Goal: Information Seeking & Learning: Learn about a topic

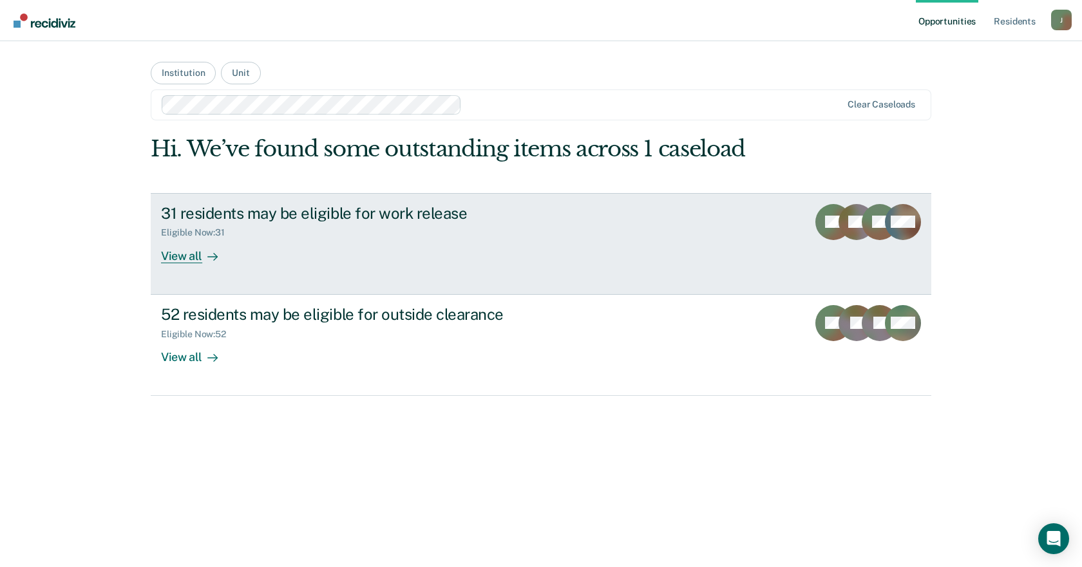
click at [287, 216] on div "31 residents may be eligible for work release" at bounding box center [387, 213] width 452 height 19
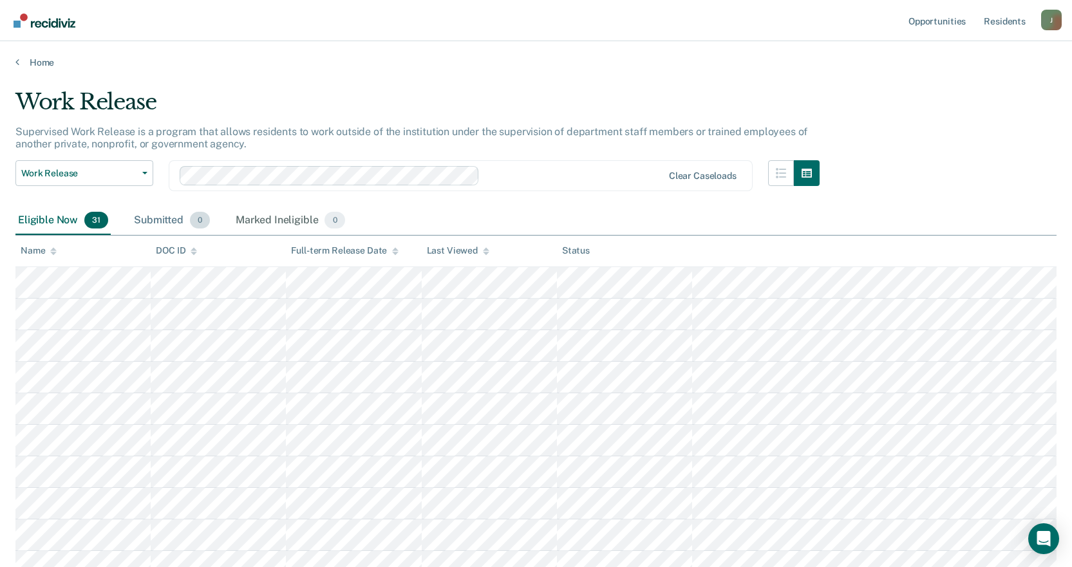
click at [155, 217] on div "Submitted 0" at bounding box center [171, 221] width 81 height 28
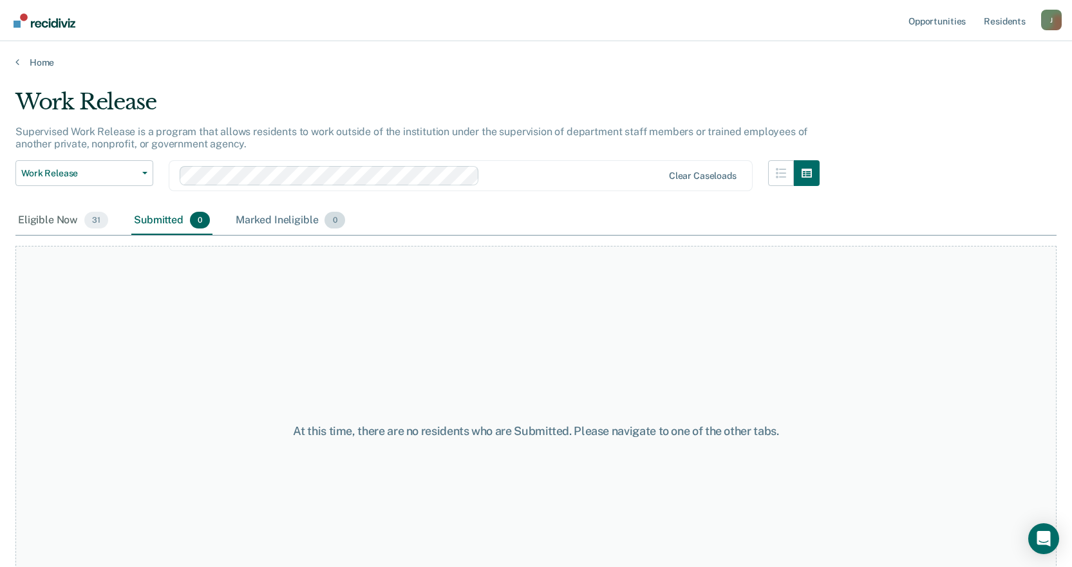
click at [253, 216] on div "Marked Ineligible 0" at bounding box center [290, 221] width 115 height 28
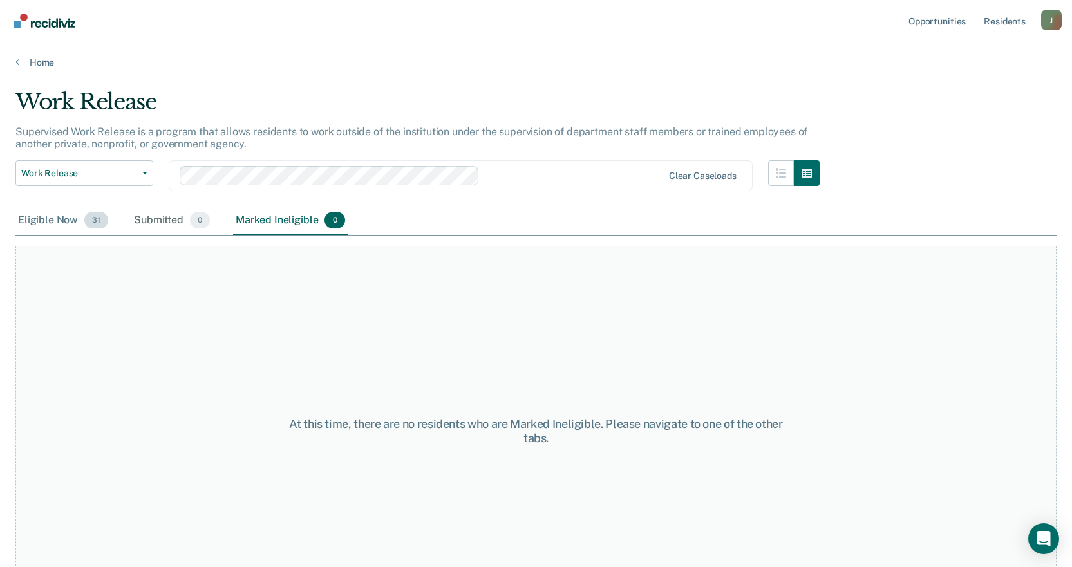
click at [55, 221] on div "Eligible Now 31" at bounding box center [62, 221] width 95 height 28
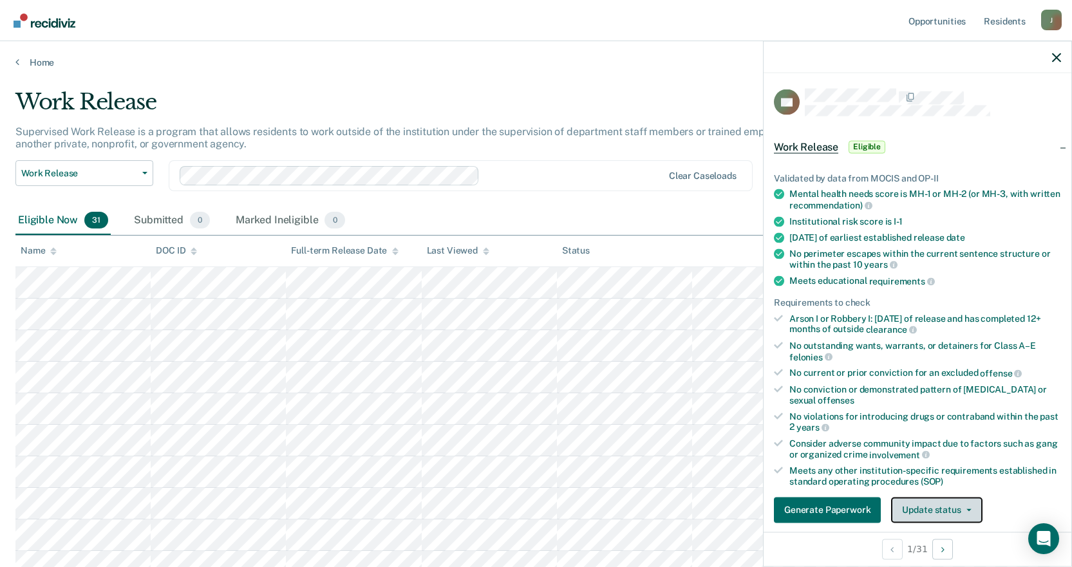
click at [964, 511] on button "Update status" at bounding box center [936, 510] width 91 height 26
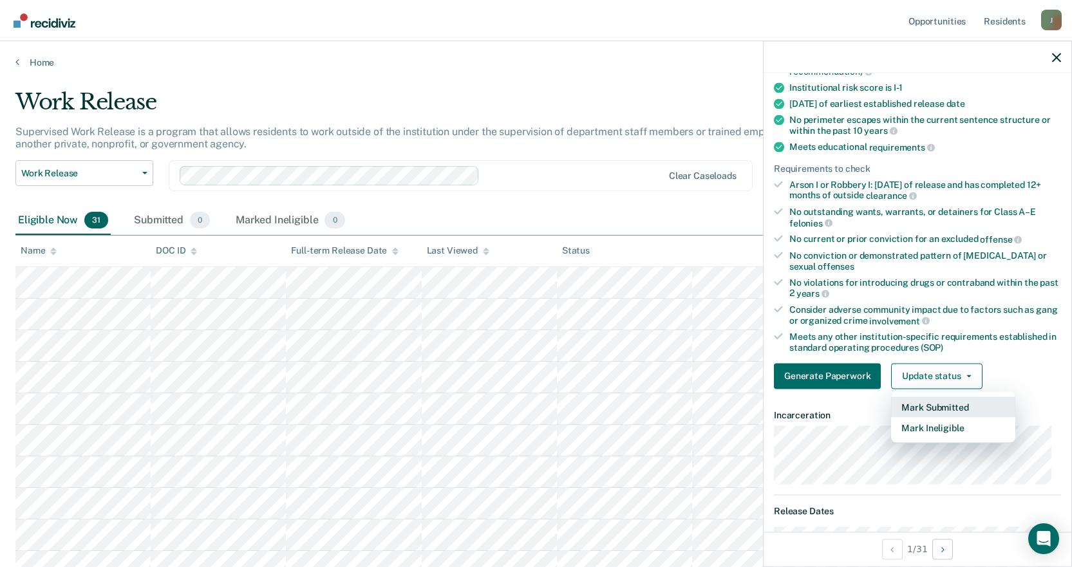
scroll to position [198, 0]
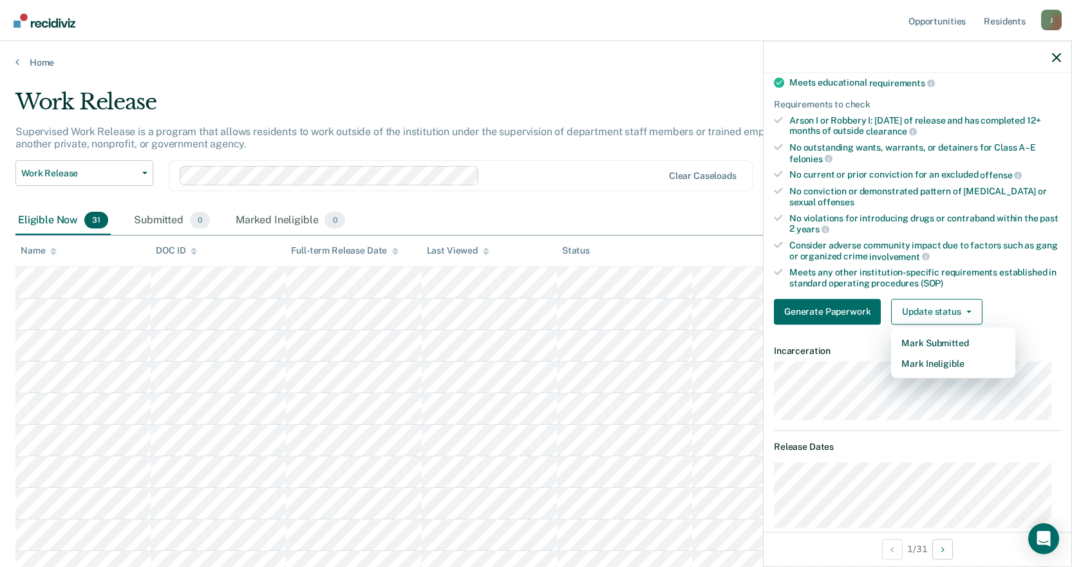
click at [1031, 302] on div "Generate Paperwork Update status Mark Submitted Mark Ineligible" at bounding box center [917, 312] width 287 height 26
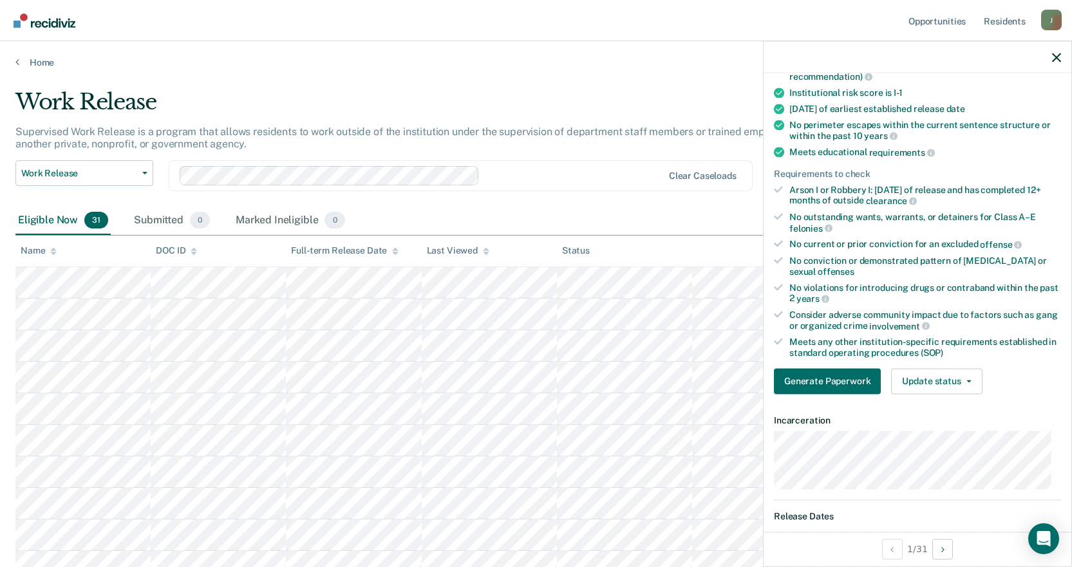
scroll to position [258, 0]
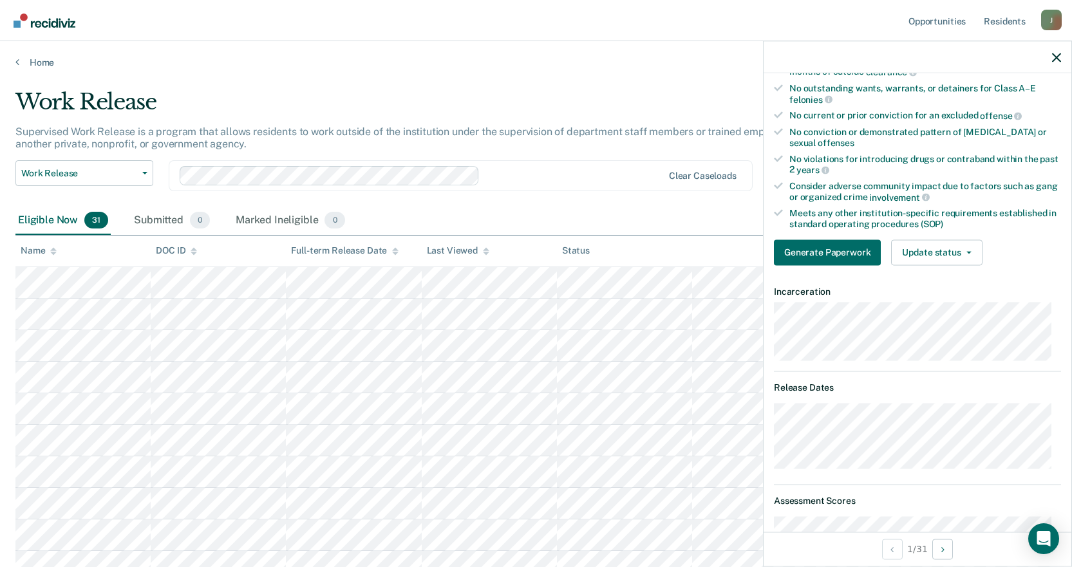
click at [678, 79] on main "Work Release Supervised Work Release is a program that allows residents to work…" at bounding box center [536, 315] width 1072 height 495
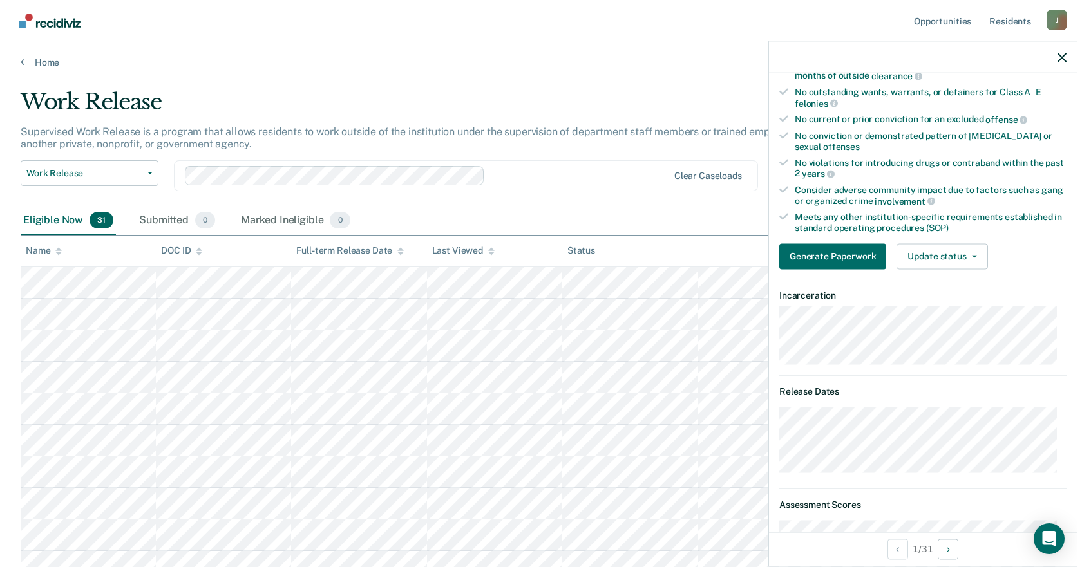
scroll to position [0, 0]
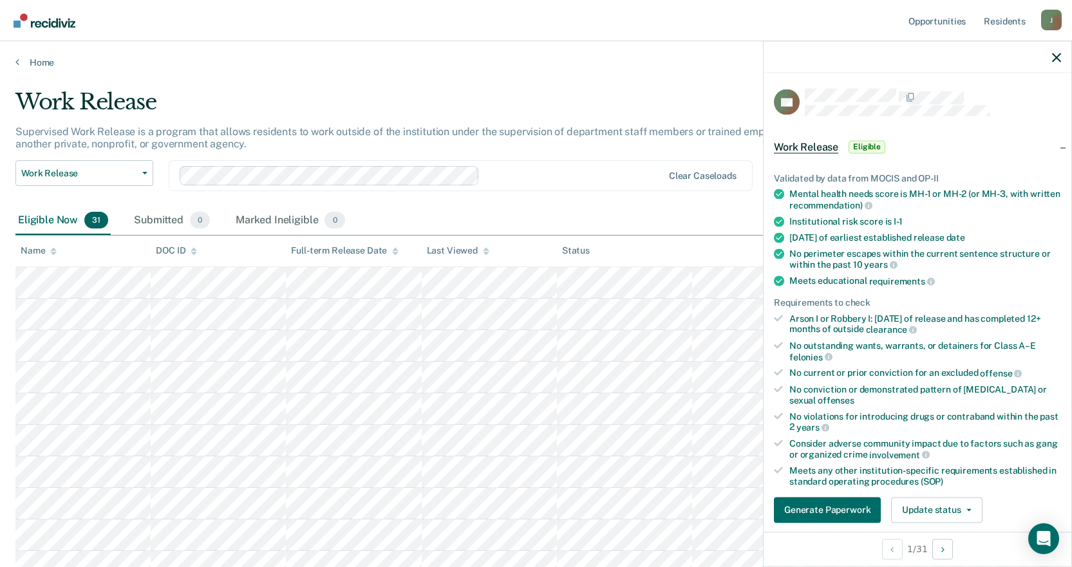
click at [575, 68] on main "Work Release Supervised Work Release is a program that allows residents to work…" at bounding box center [536, 315] width 1072 height 495
click at [1054, 57] on icon "button" at bounding box center [1056, 57] width 9 height 9
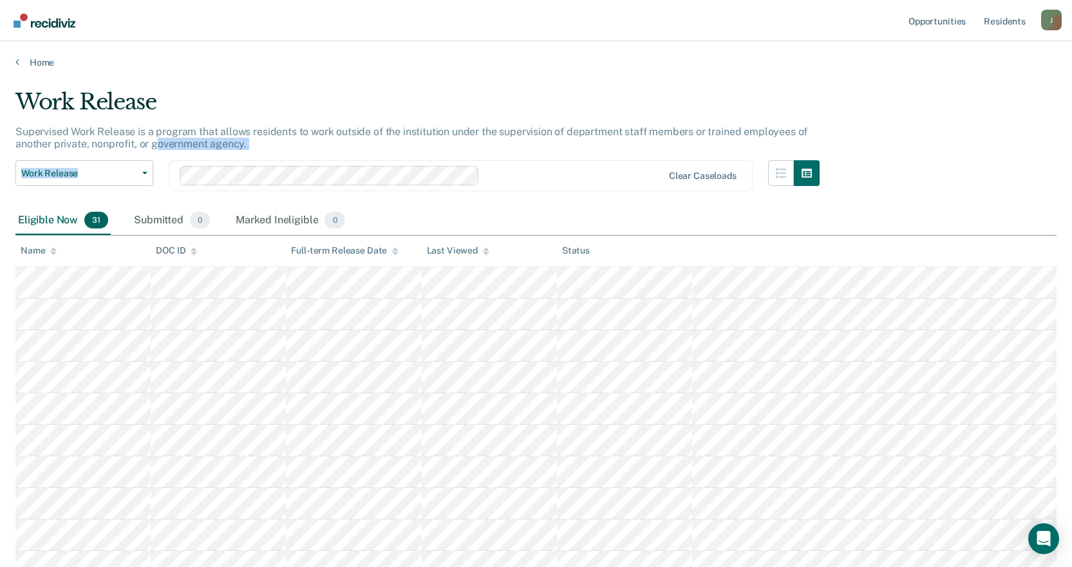
drag, startPoint x: 162, startPoint y: 180, endPoint x: 160, endPoint y: 147, distance: 32.3
click at [160, 147] on div "Work Release Supervised Work Release is a program that allows residents to work…" at bounding box center [417, 148] width 804 height 118
click at [283, 145] on div "Supervised Work Release is a program that allows residents to work outside of t…" at bounding box center [417, 143] width 804 height 35
